Goal: Find specific page/section: Find specific page/section

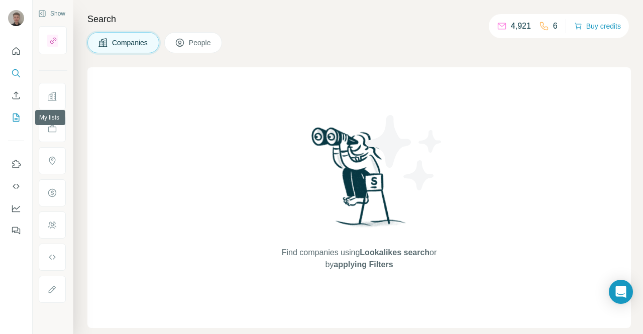
click at [13, 121] on icon "My lists" at bounding box center [16, 118] width 7 height 8
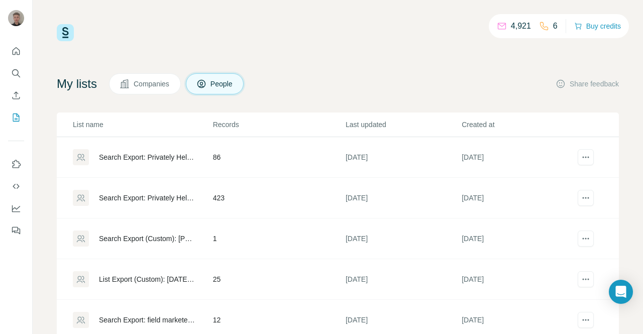
click at [151, 158] on div "Search Export: Privately Held, Field Marketing Manager, Field Marketing Special…" at bounding box center [147, 157] width 97 height 10
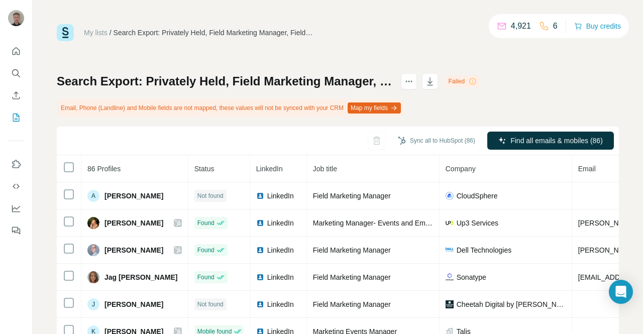
click at [477, 82] on icon at bounding box center [473, 81] width 8 height 8
click at [401, 109] on button "Map my fields" at bounding box center [374, 108] width 53 height 11
click at [11, 118] on icon "My lists" at bounding box center [16, 118] width 10 height 10
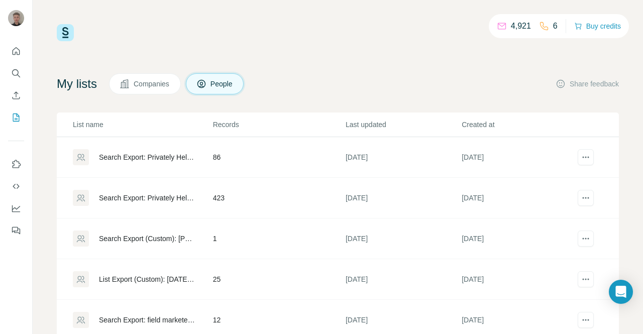
click at [173, 160] on div "Search Export: Privately Held, Field Marketing Manager, Field Marketing Special…" at bounding box center [147, 157] width 97 height 10
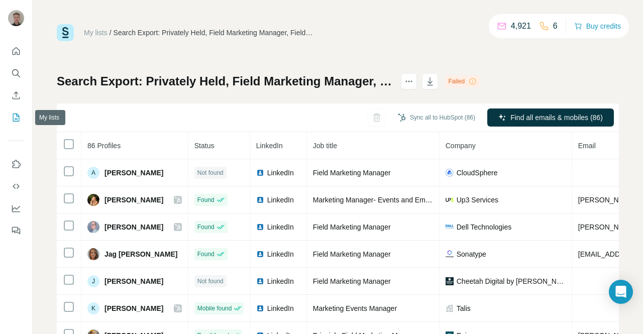
click at [17, 118] on icon "My lists" at bounding box center [16, 118] width 10 height 10
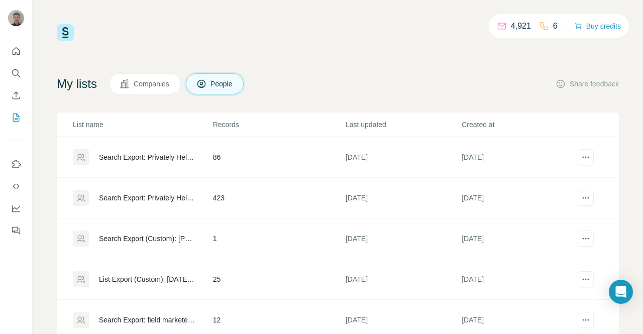
click at [179, 195] on div "Search Export: Privately Held, Field Marketing Manager, Field Marketing Special…" at bounding box center [147, 198] width 97 height 10
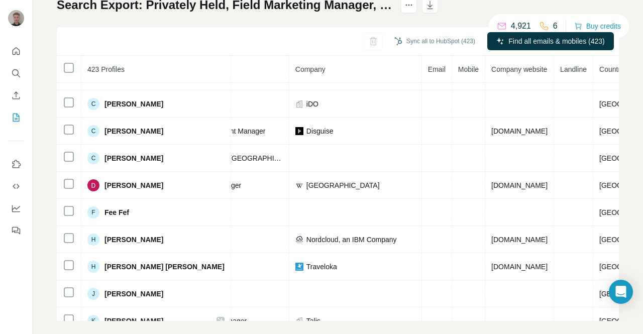
scroll to position [0, 193]
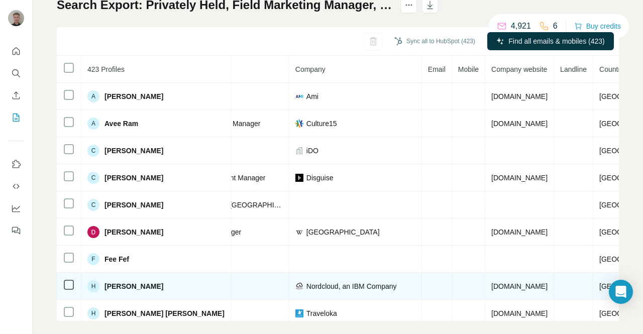
click at [307, 288] on span "Nordcloud, an IBM Company" at bounding box center [352, 286] width 90 height 10
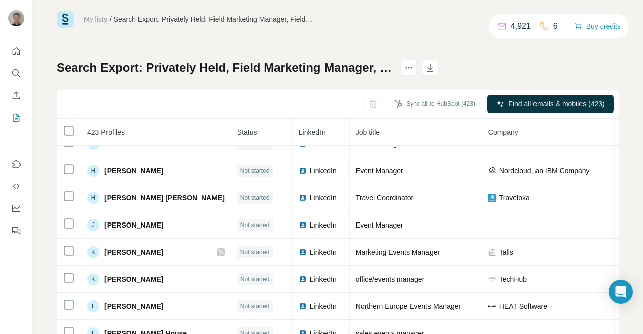
scroll to position [0, 0]
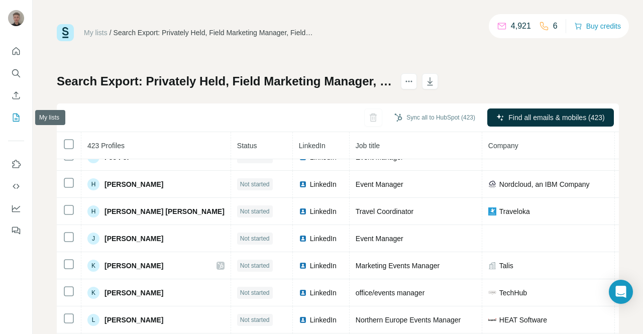
click at [13, 116] on icon "My lists" at bounding box center [16, 118] width 7 height 8
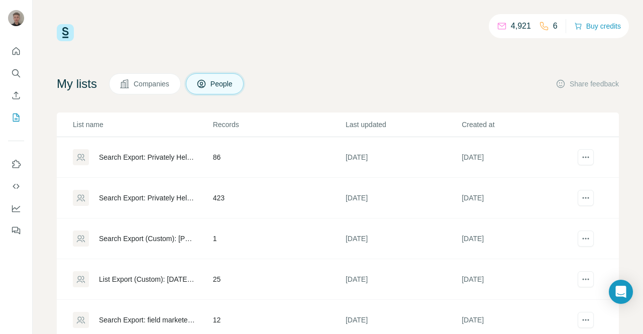
click at [153, 156] on div "Search Export: Privately Held, Field Marketing Manager, Field Marketing Special…" at bounding box center [147, 157] width 97 height 10
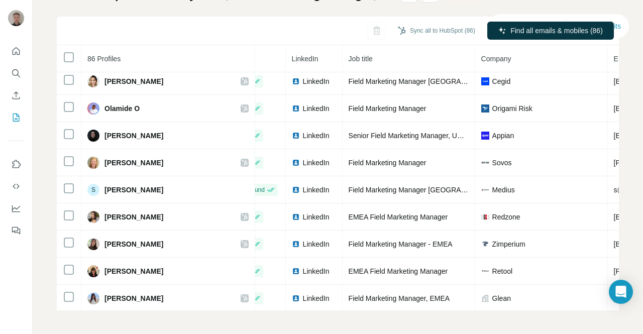
scroll to position [792, 30]
